Goal: Information Seeking & Learning: Learn about a topic

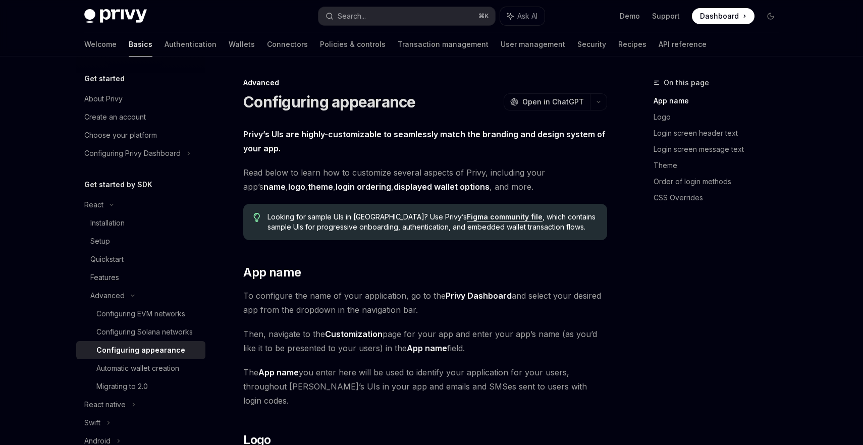
click at [479, 217] on link "Figma community file" at bounding box center [505, 216] width 76 height 9
click at [150, 373] on div "Automatic wallet creation" at bounding box center [137, 368] width 83 height 12
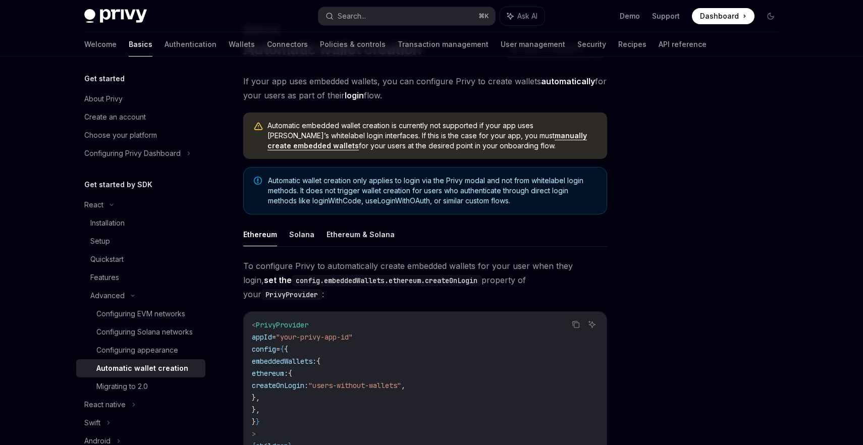
scroll to position [56, 0]
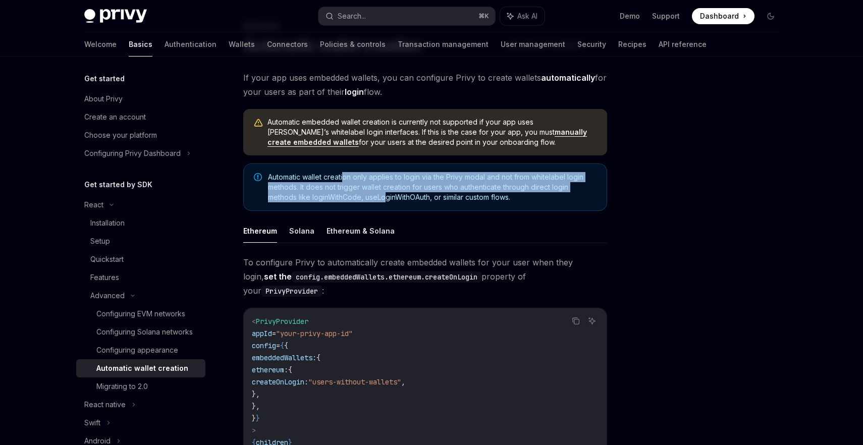
drag, startPoint x: 345, startPoint y: 181, endPoint x: 389, endPoint y: 194, distance: 46.3
click at [387, 193] on span "Automatic wallet creation only applies to login via the Privy modal and not fro…" at bounding box center [432, 187] width 328 height 30
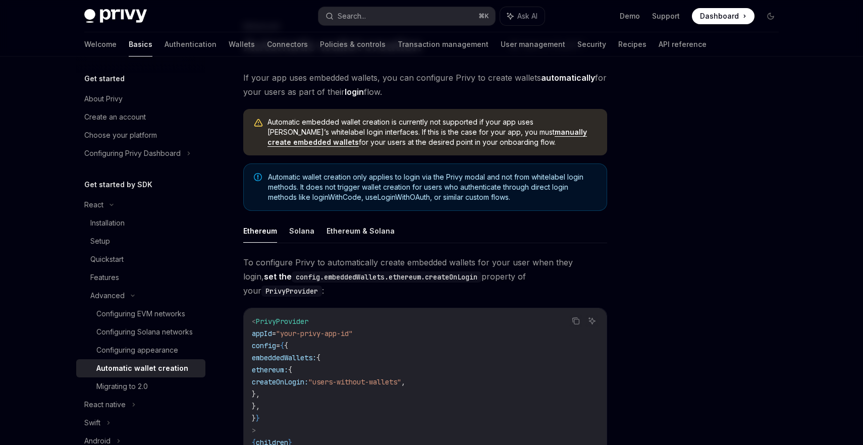
click at [392, 194] on span "Automatic wallet creation only applies to login via the Privy modal and not fro…" at bounding box center [432, 187] width 328 height 30
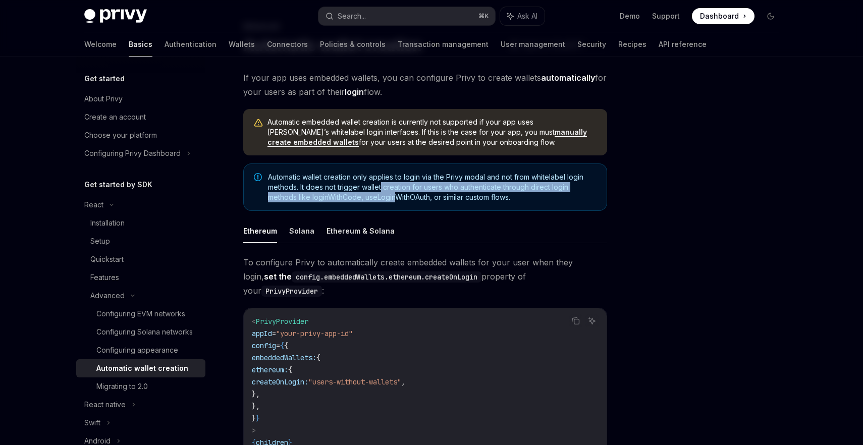
drag, startPoint x: 395, startPoint y: 196, endPoint x: 381, endPoint y: 183, distance: 19.6
click at [381, 183] on span "Automatic wallet creation only applies to login via the Privy modal and not fro…" at bounding box center [432, 187] width 328 height 30
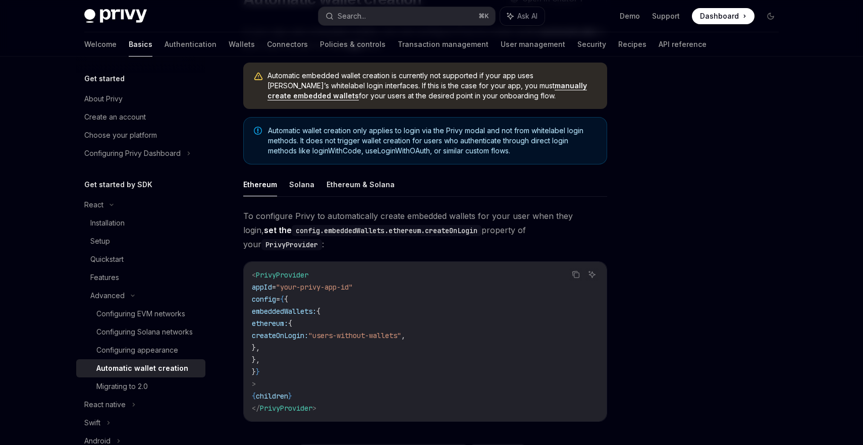
scroll to position [103, 0]
click at [332, 187] on button "Ethereum & Solana" at bounding box center [360, 184] width 68 height 24
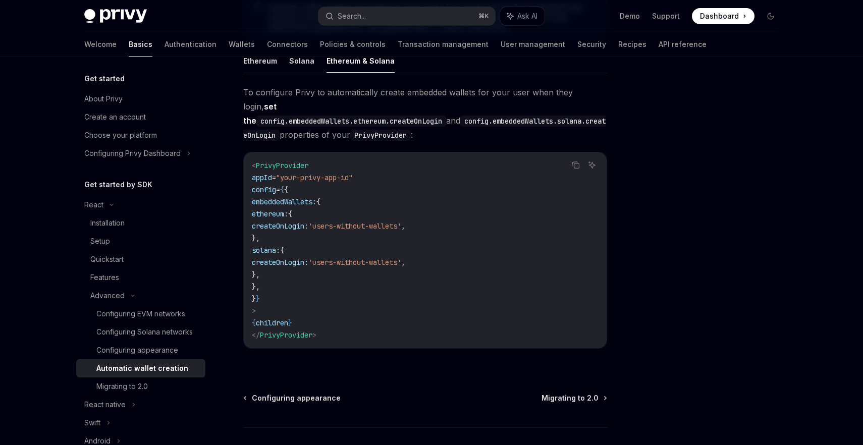
scroll to position [282, 0]
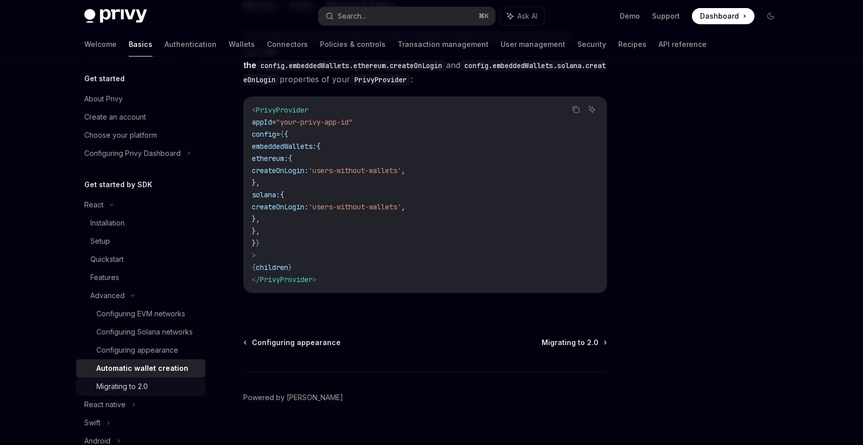
click at [160, 377] on link "Migrating to 2.0" at bounding box center [140, 386] width 129 height 18
type textarea "*"
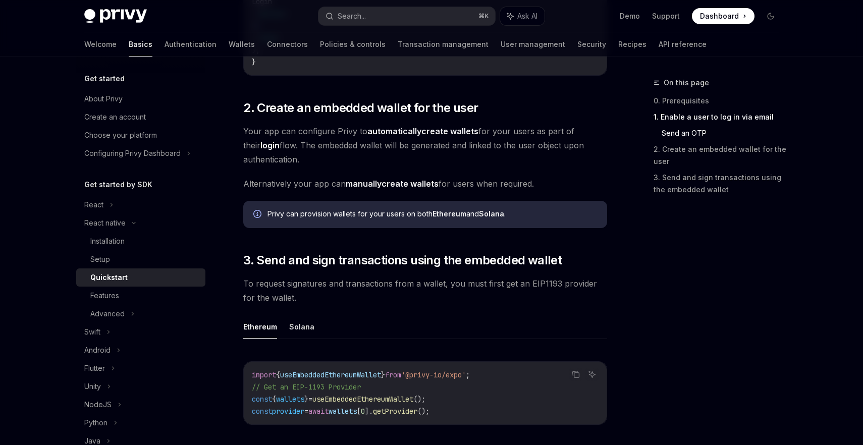
scroll to position [956, 0]
